Goal: Task Accomplishment & Management: Manage account settings

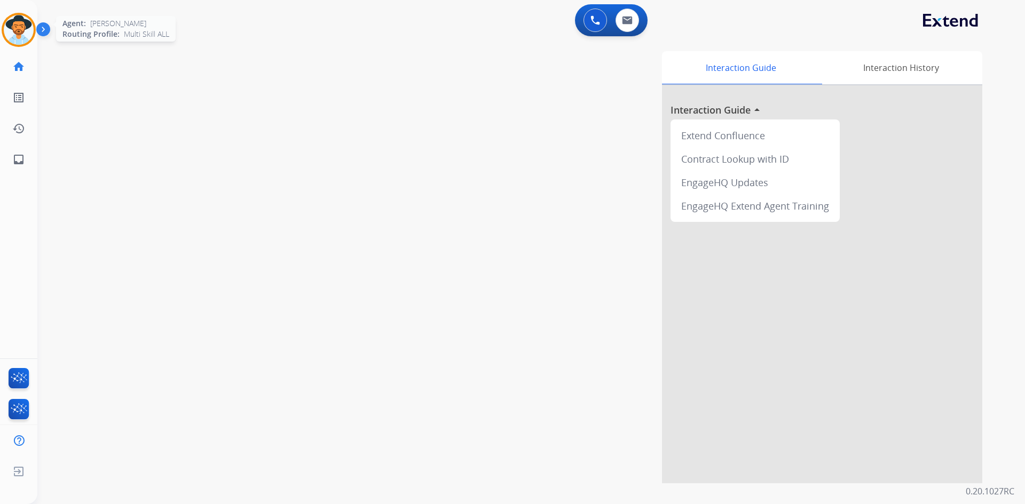
click at [24, 38] on img at bounding box center [19, 30] width 30 height 30
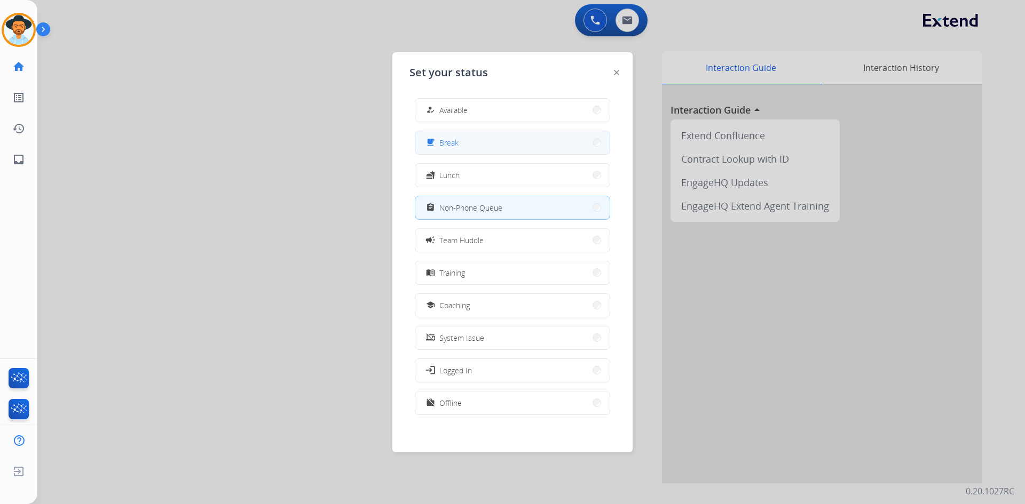
click at [500, 146] on button "free_breakfast Break" at bounding box center [512, 142] width 194 height 23
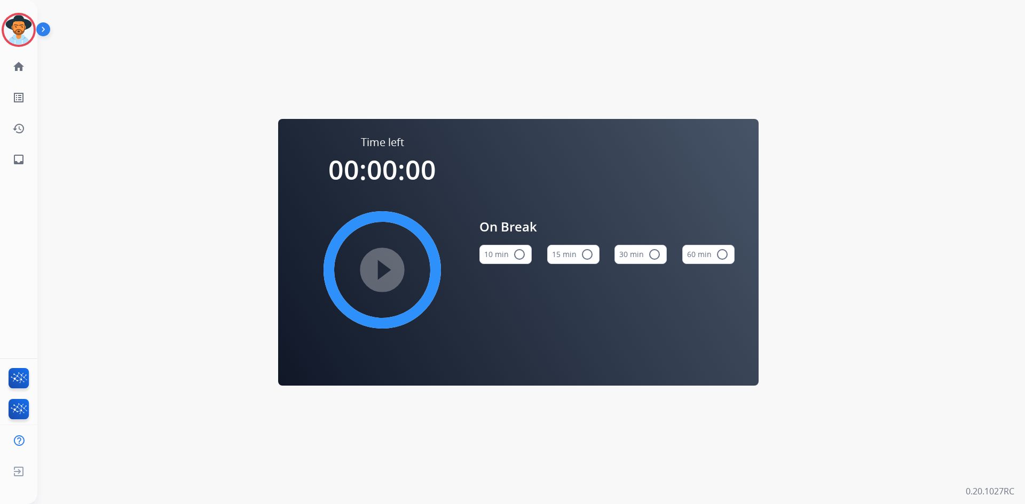
click at [581, 258] on mat-icon "radio_button_unchecked" at bounding box center [587, 254] width 13 height 13
click at [388, 277] on mat-icon "play_circle_filled" at bounding box center [382, 270] width 13 height 13
click at [19, 36] on img at bounding box center [19, 30] width 30 height 30
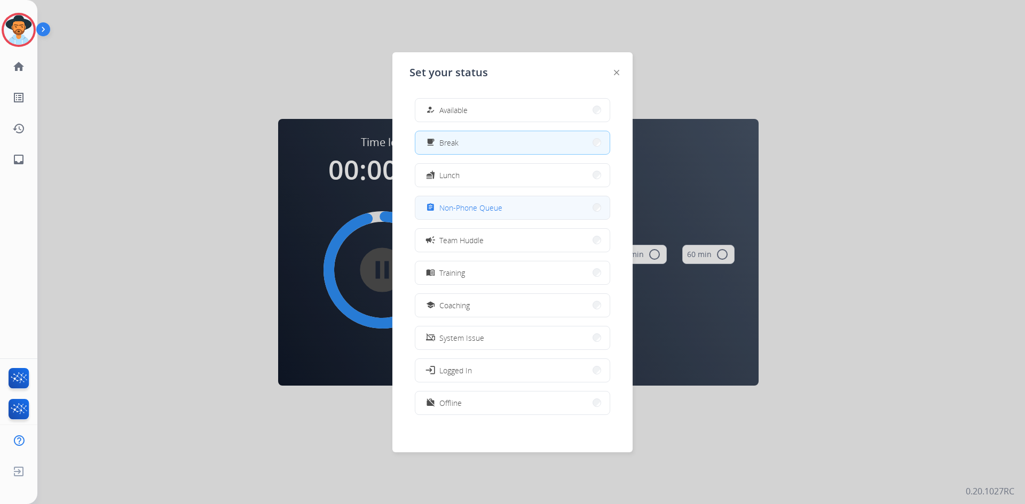
click at [511, 210] on button "assignment Non-Phone Queue" at bounding box center [512, 207] width 194 height 23
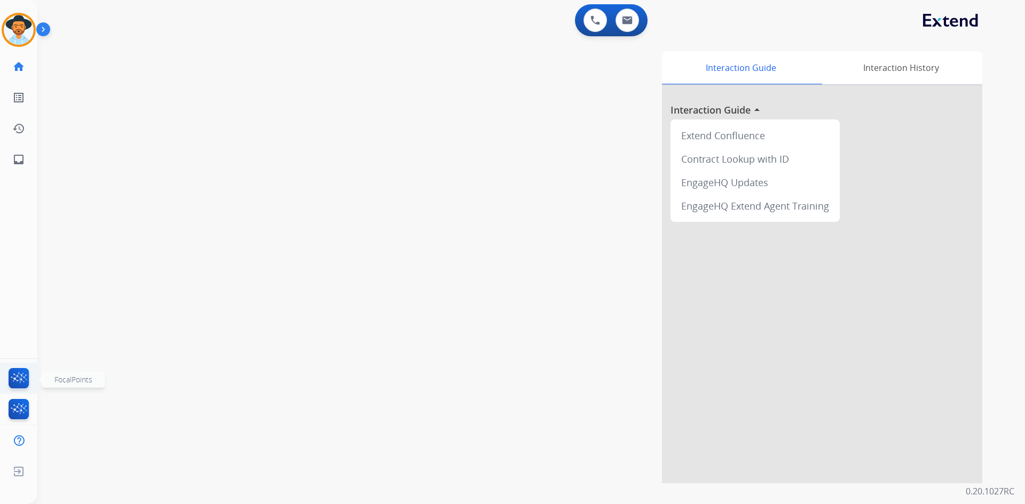
click at [17, 377] on img at bounding box center [18, 380] width 25 height 25
